Goal: Task Accomplishment & Management: Complete application form

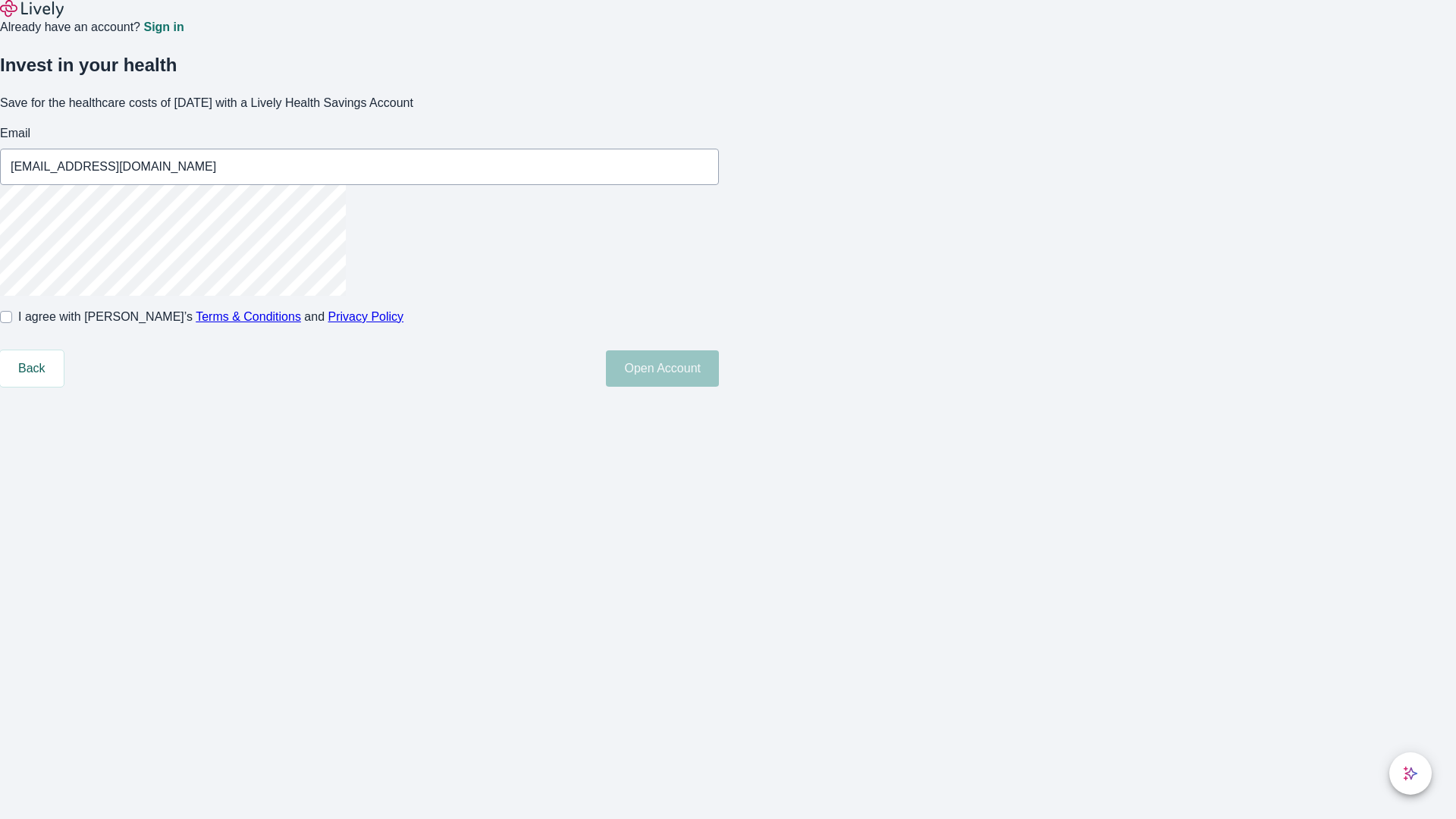
click at [12, 323] on input "I agree with Lively’s Terms & Conditions and Privacy Policy" at bounding box center [6, 317] width 12 height 12
checkbox input "true"
click at [719, 387] on button "Open Account" at bounding box center [662, 368] width 113 height 37
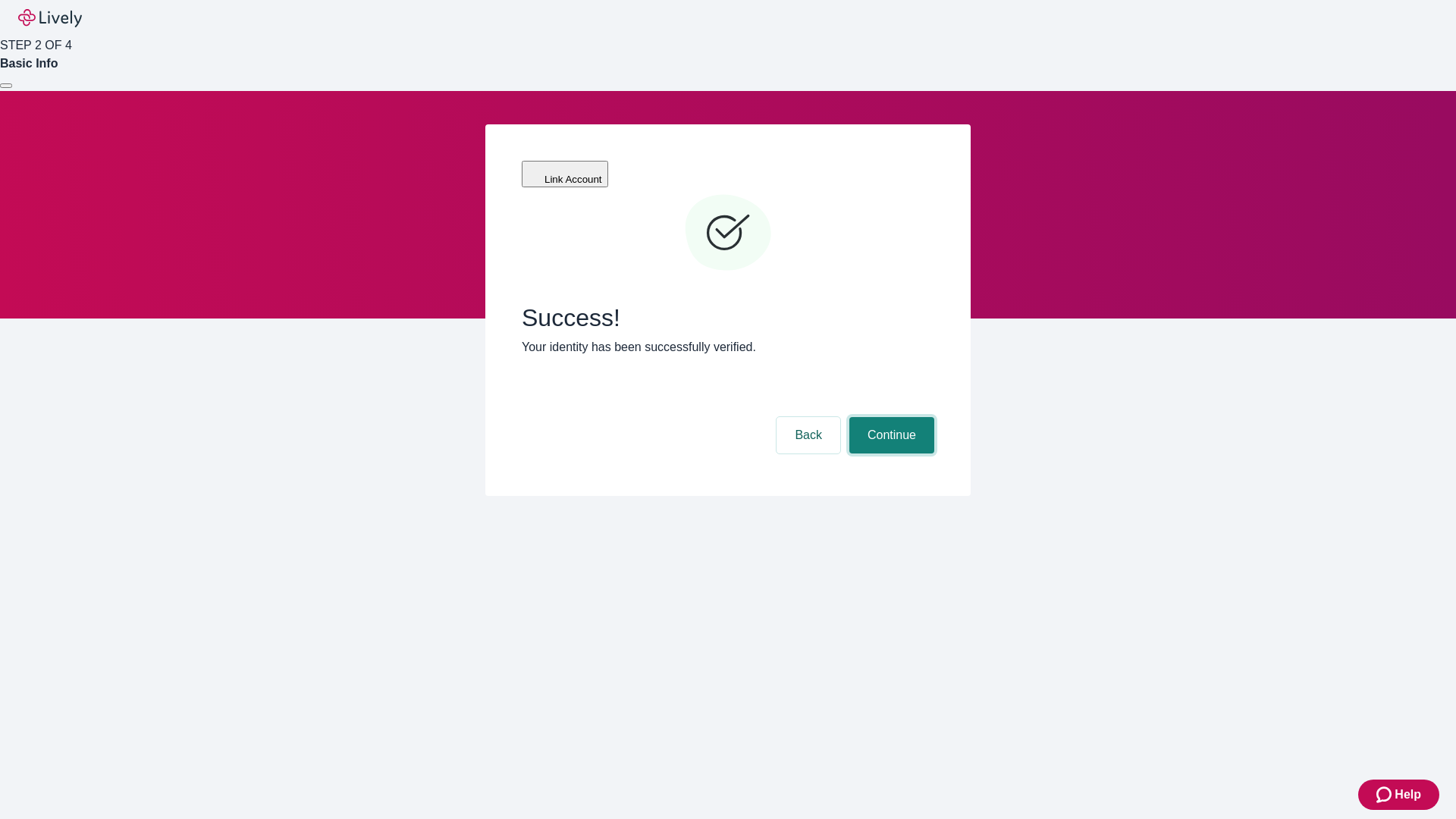
click at [890, 417] on button "Continue" at bounding box center [892, 436] width 85 height 37
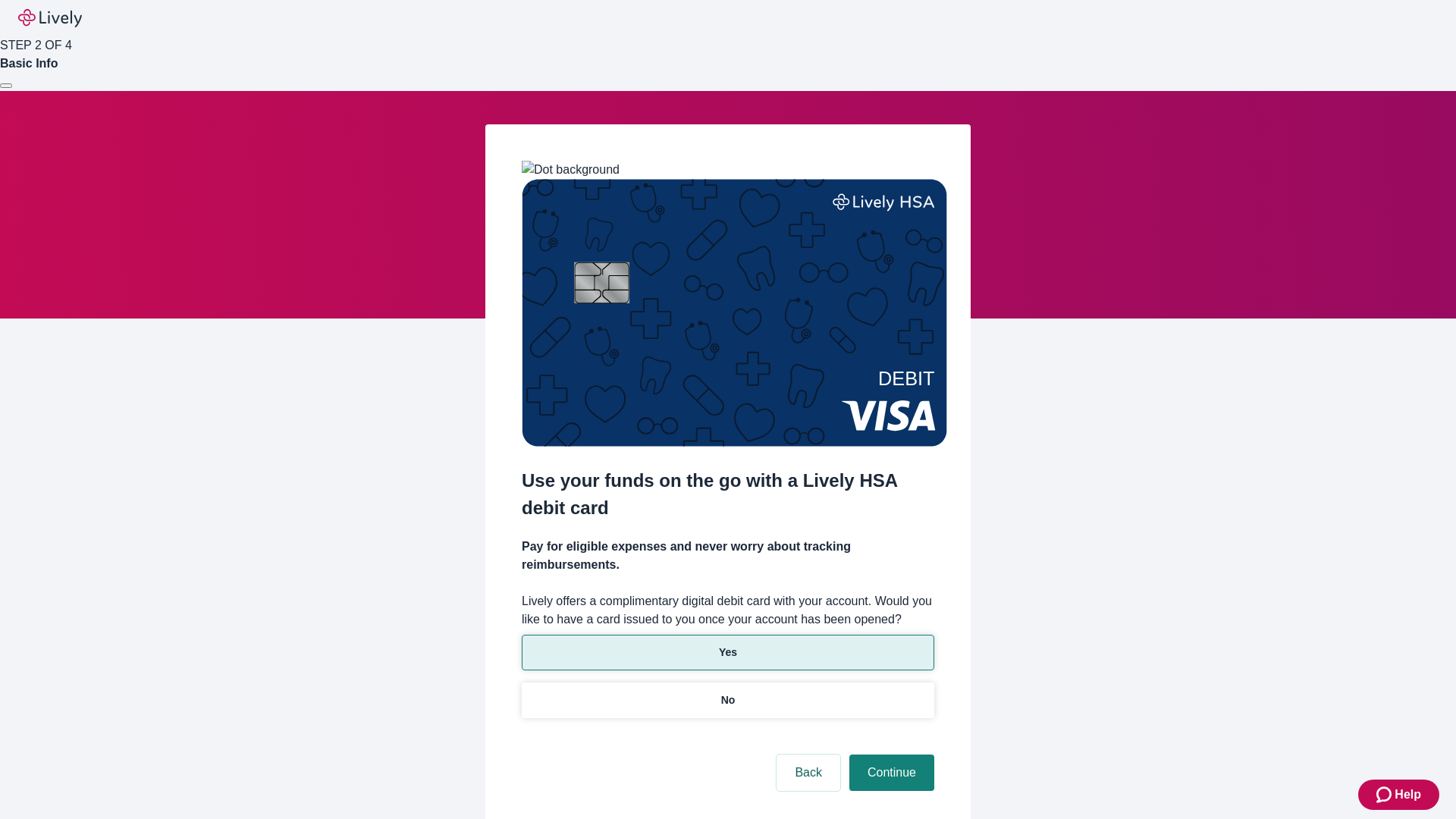
click at [728, 644] on p "Yes" at bounding box center [728, 652] width 18 height 16
click at [890, 754] on button "Continue" at bounding box center [892, 773] width 85 height 37
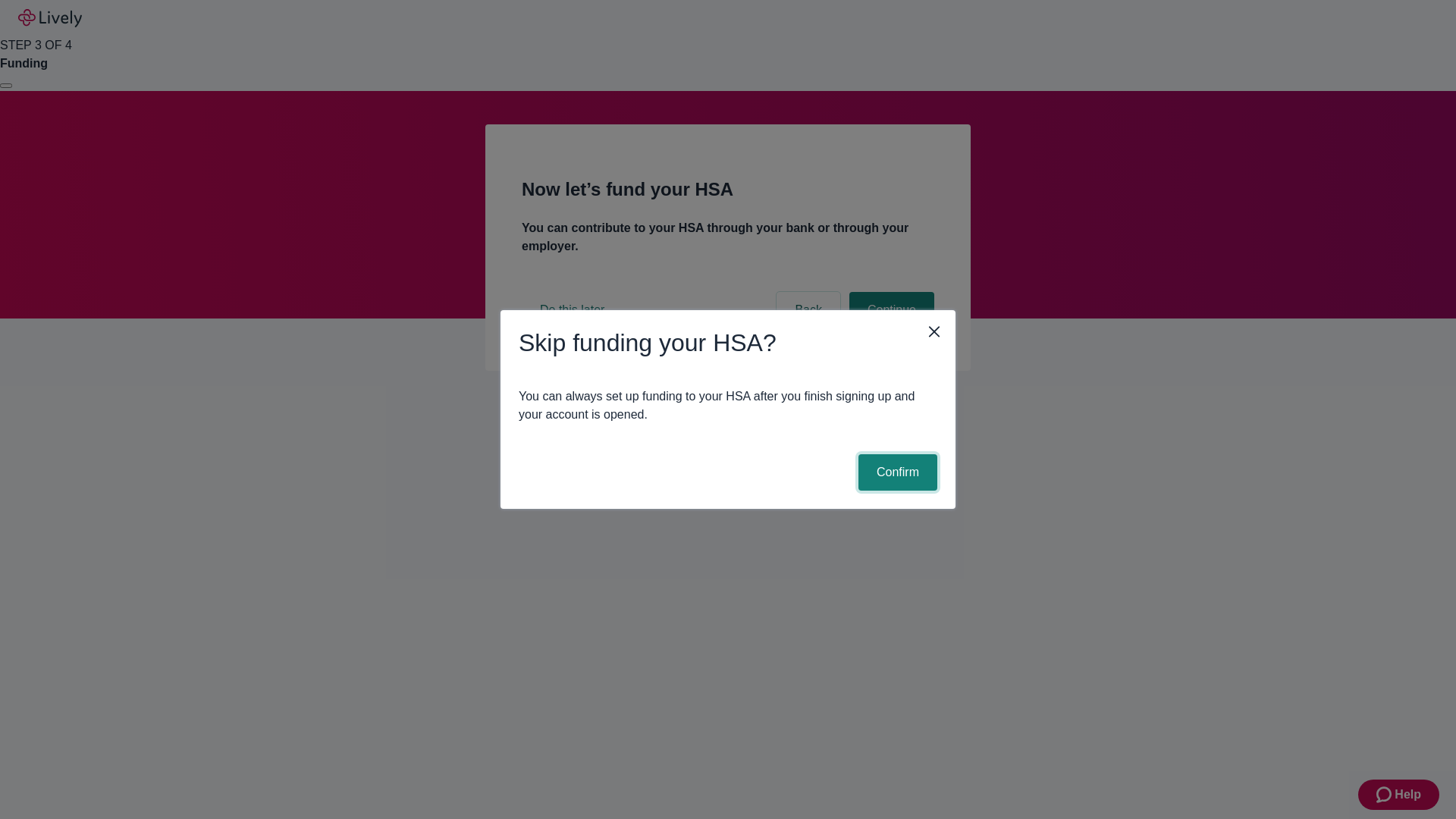
click at [896, 472] on button "Confirm" at bounding box center [898, 472] width 79 height 37
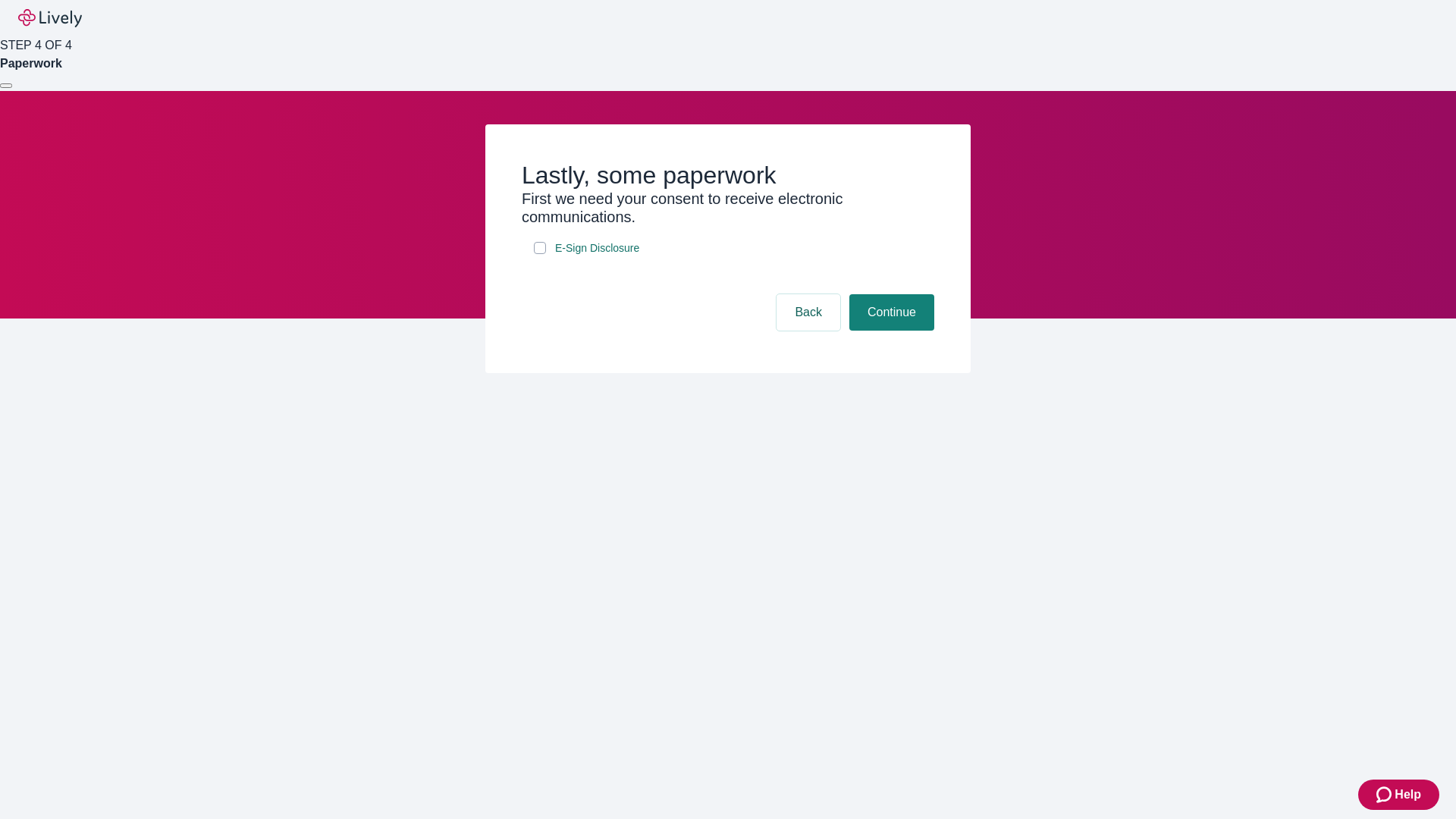
click at [540, 254] on input "E-Sign Disclosure" at bounding box center [540, 248] width 12 height 12
checkbox input "true"
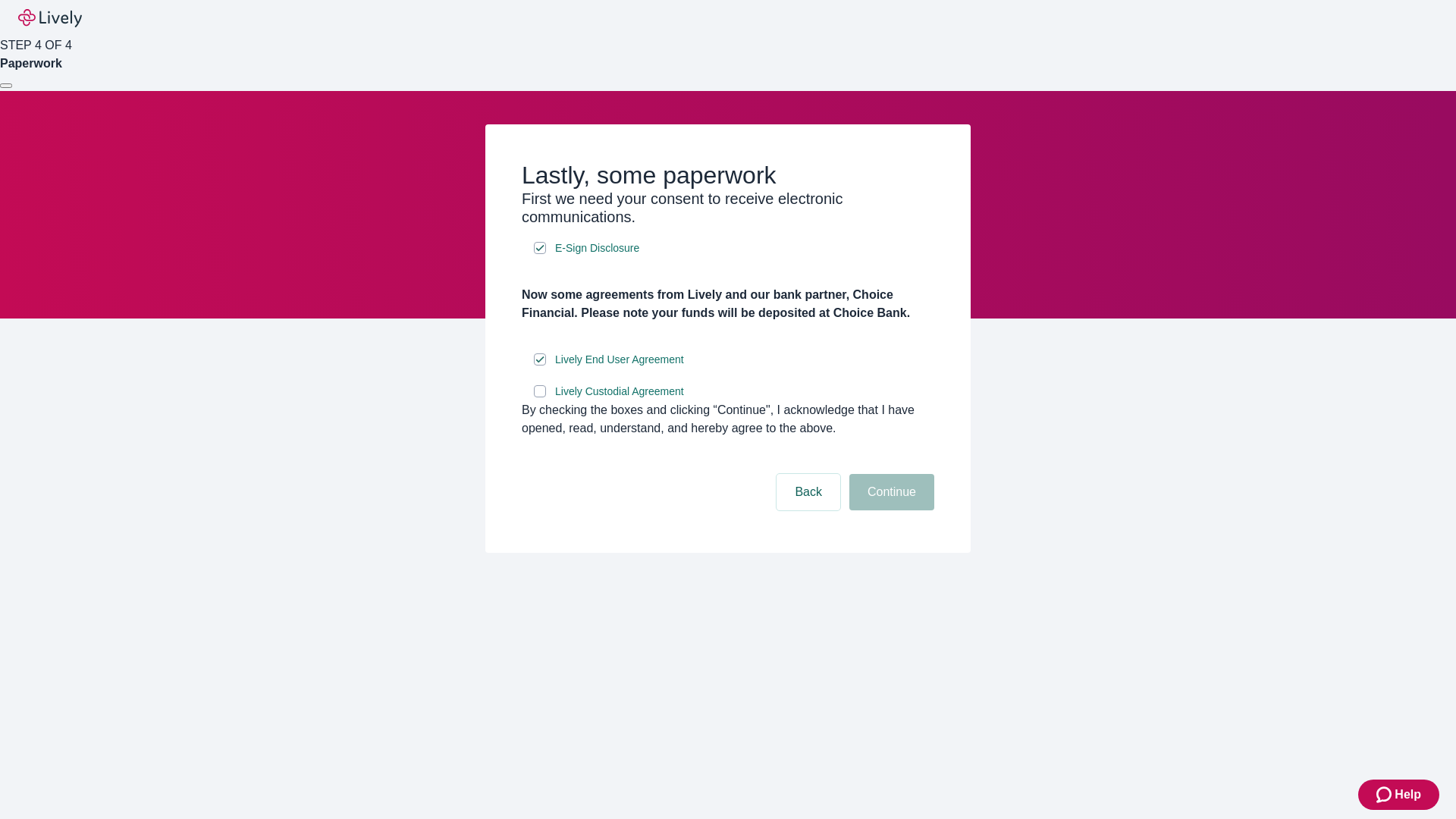
click at [540, 397] on input "Lively Custodial Agreement" at bounding box center [540, 391] width 12 height 12
checkbox input "true"
click at [890, 510] on button "Continue" at bounding box center [892, 492] width 85 height 37
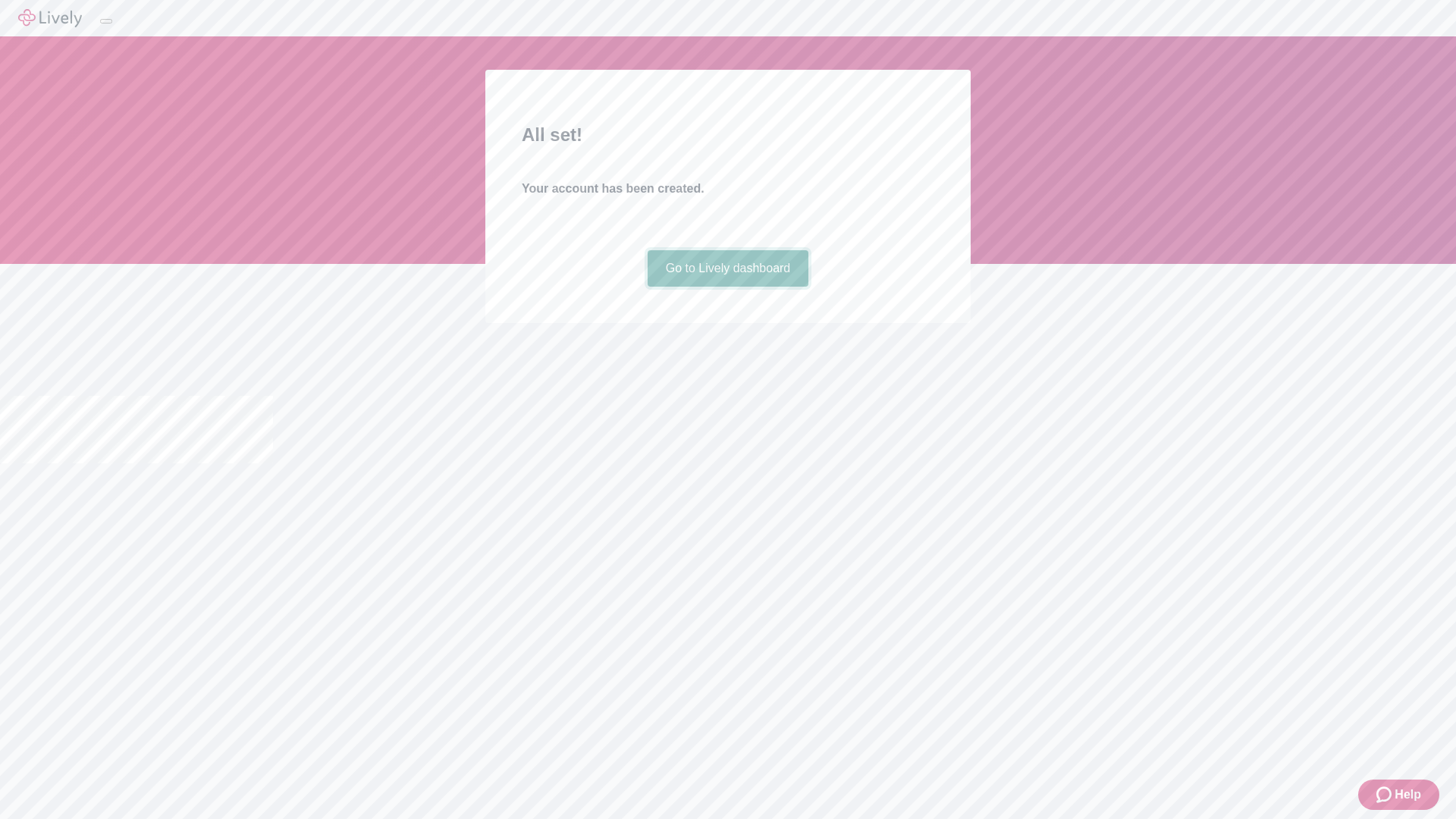
click at [728, 286] on link "Go to Lively dashboard" at bounding box center [728, 269] width 162 height 37
